Goal: Check status: Check status

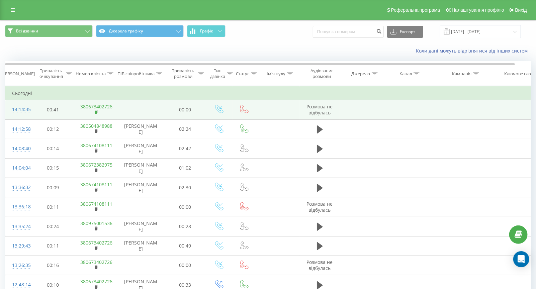
click at [96, 112] on rect at bounding box center [96, 112] width 2 height 3
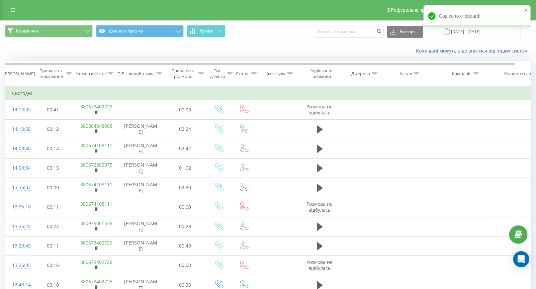
click at [29, 45] on div "Коли дані можуть відрізнятися вiд інших систем" at bounding box center [267, 51] width 535 height 16
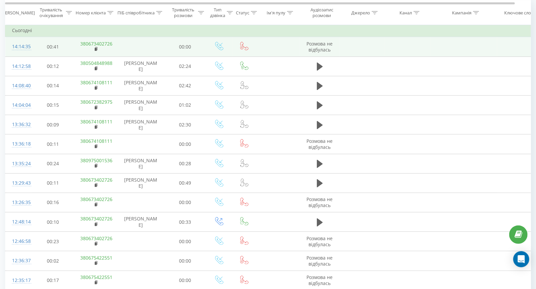
scroll to position [67, 0]
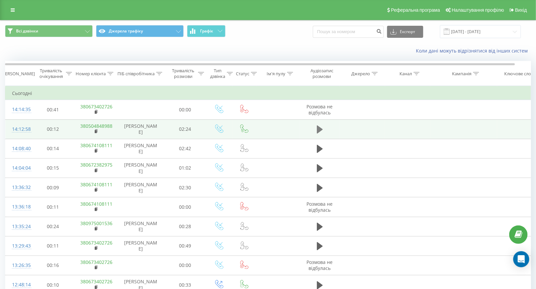
click at [321, 127] on icon at bounding box center [320, 129] width 6 height 9
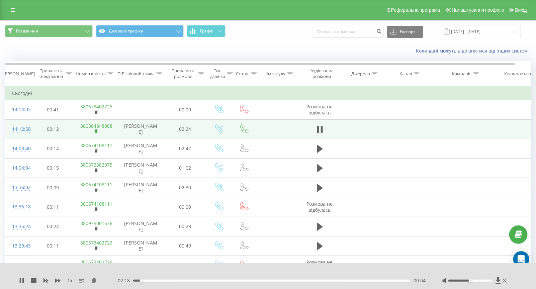
click at [95, 130] on rect at bounding box center [96, 131] width 2 height 3
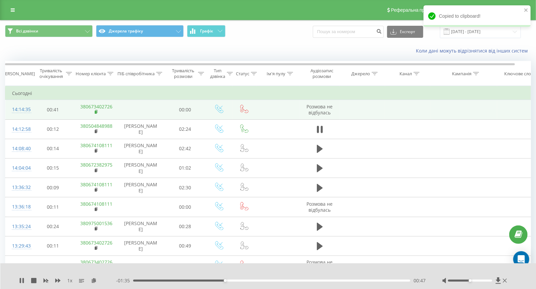
click at [96, 111] on rect at bounding box center [96, 112] width 2 height 3
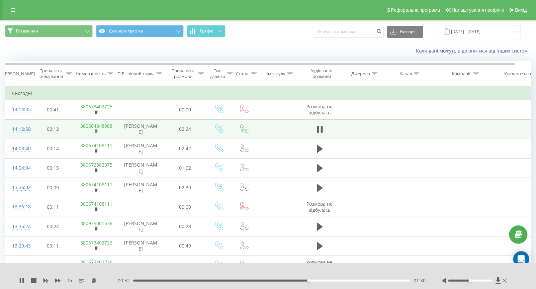
click at [96, 132] on rect at bounding box center [96, 131] width 2 height 3
